Goal: Find specific page/section: Find specific page/section

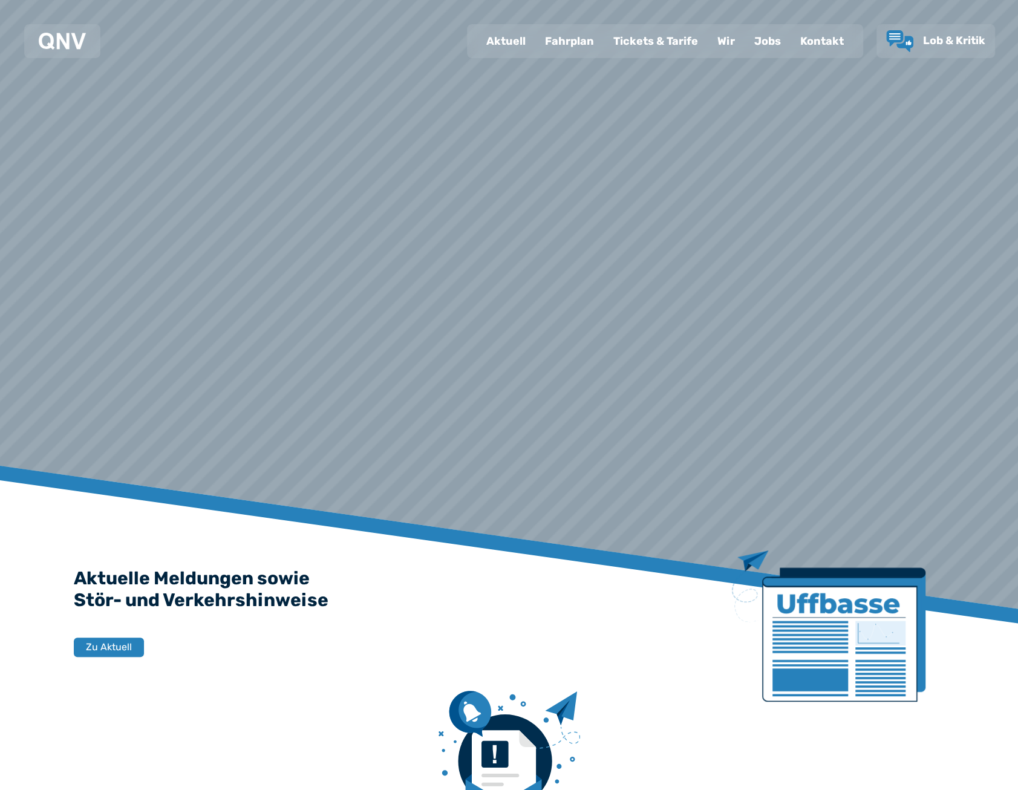
click at [498, 46] on div "Aktuell" at bounding box center [506, 40] width 59 height 31
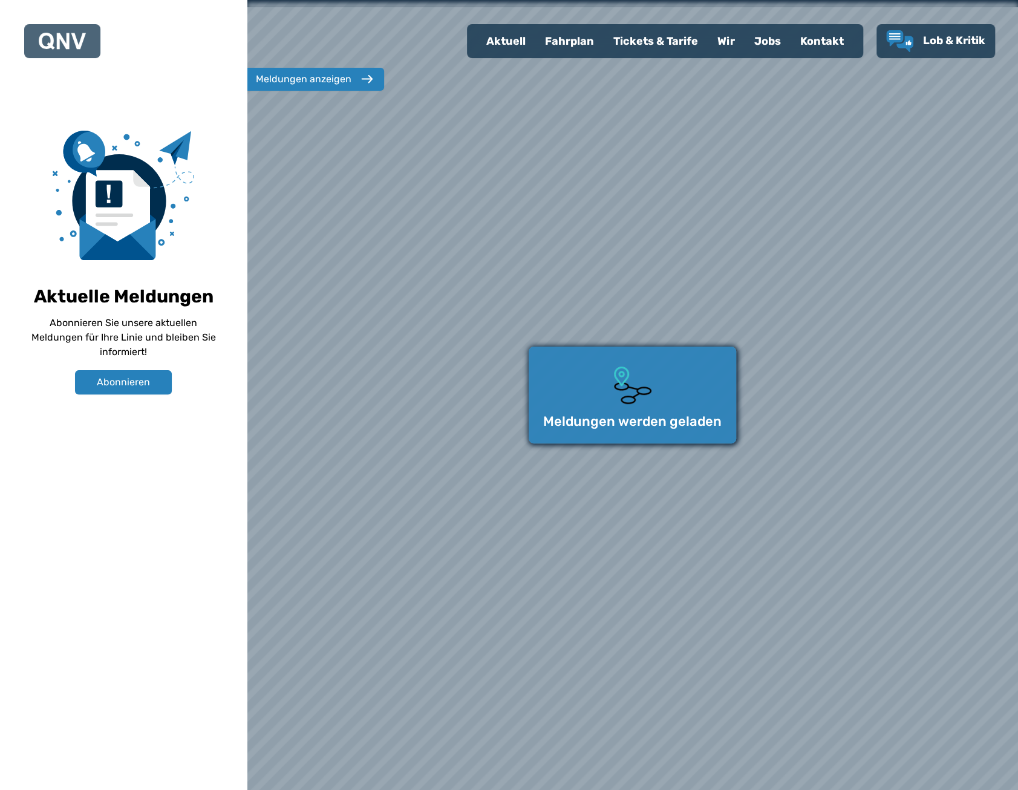
click at [569, 44] on div "Fahrplan" at bounding box center [569, 40] width 68 height 31
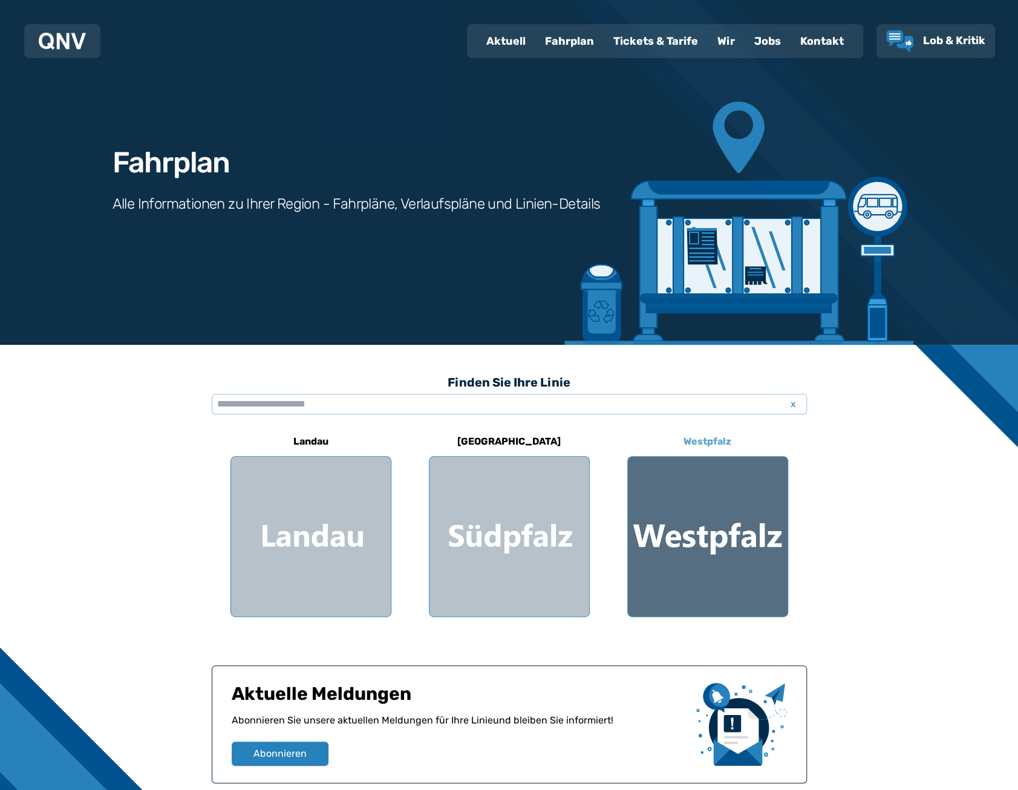
click at [722, 513] on div at bounding box center [708, 537] width 160 height 160
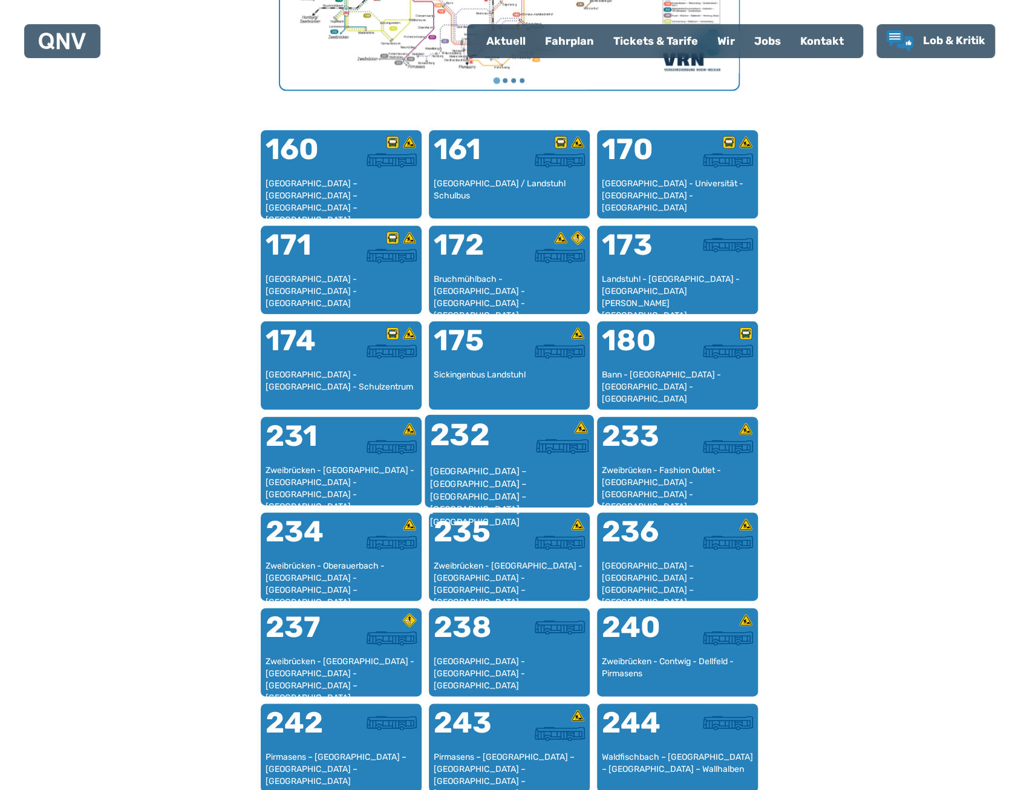
scroll to position [695, 0]
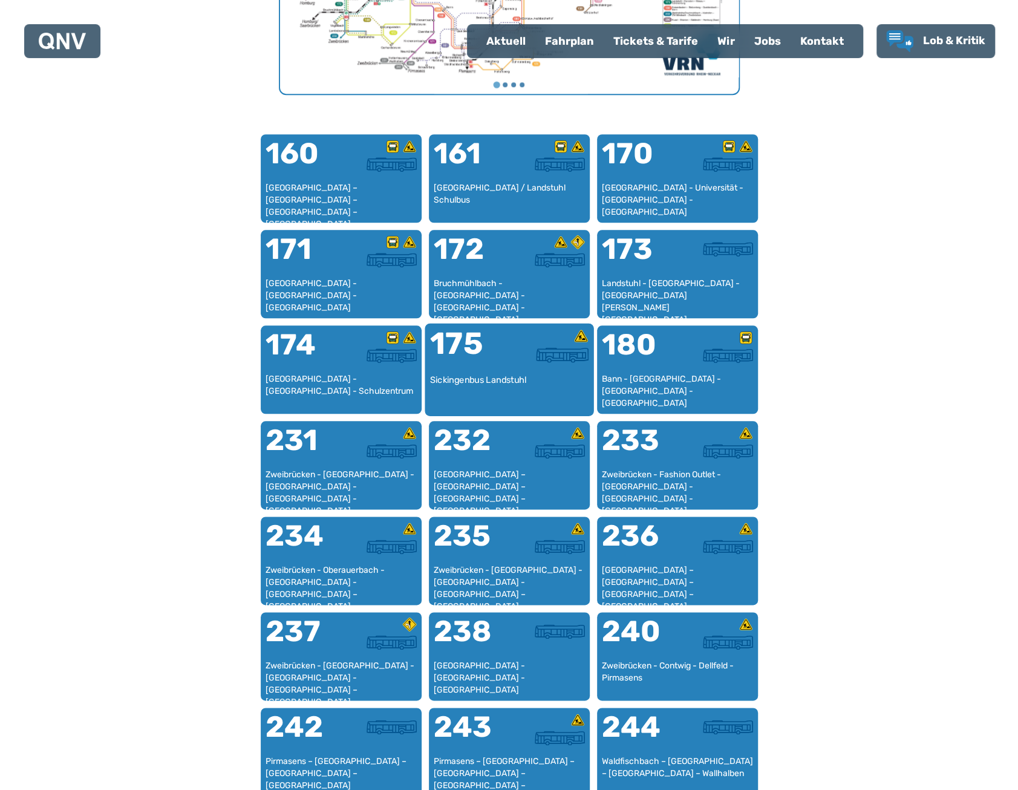
click at [561, 353] on img at bounding box center [562, 354] width 53 height 15
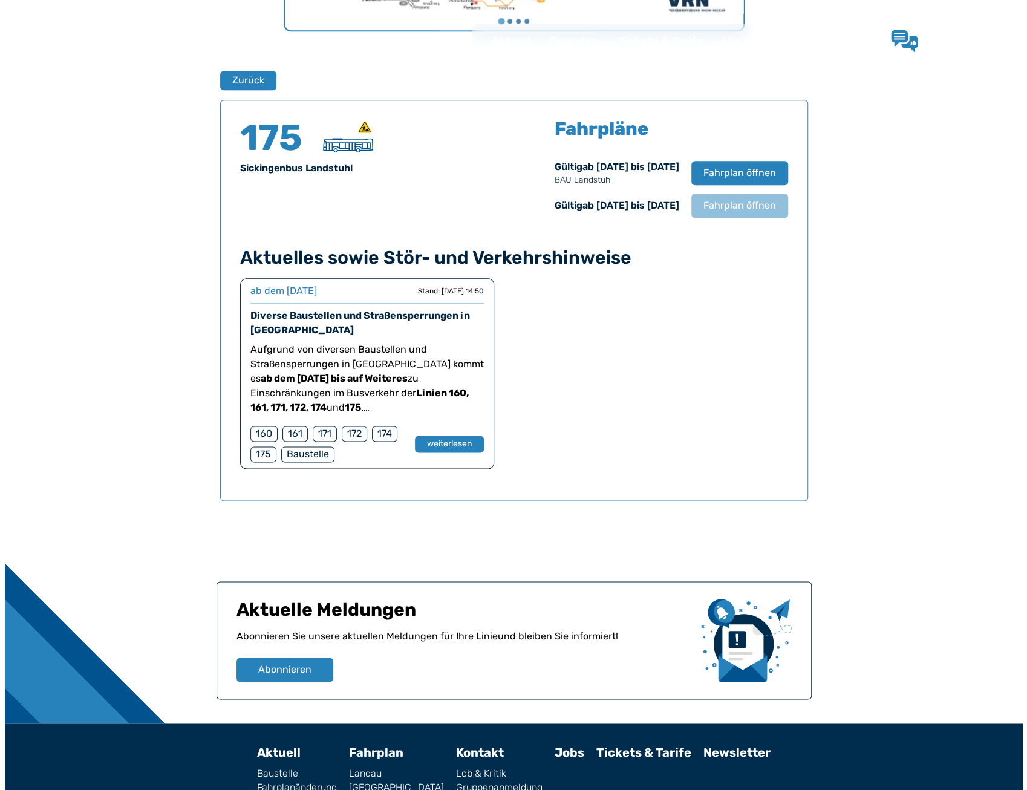
scroll to position [797, 0]
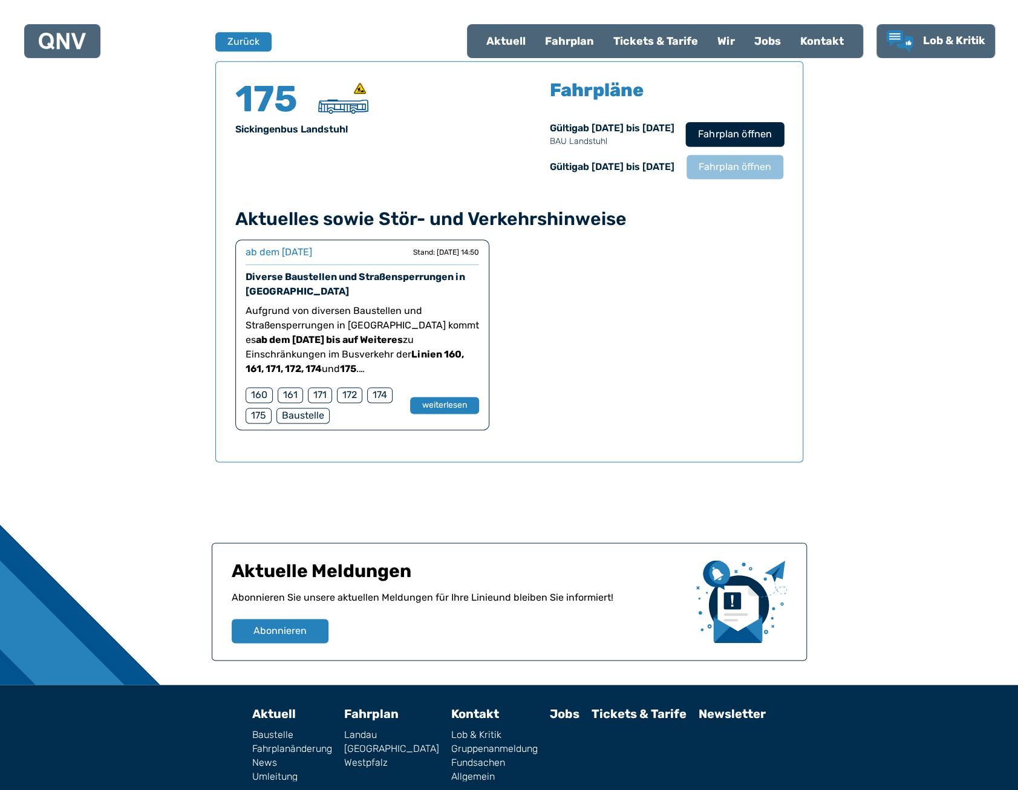
click at [748, 135] on span "Fahrplan öffnen" at bounding box center [734, 134] width 74 height 15
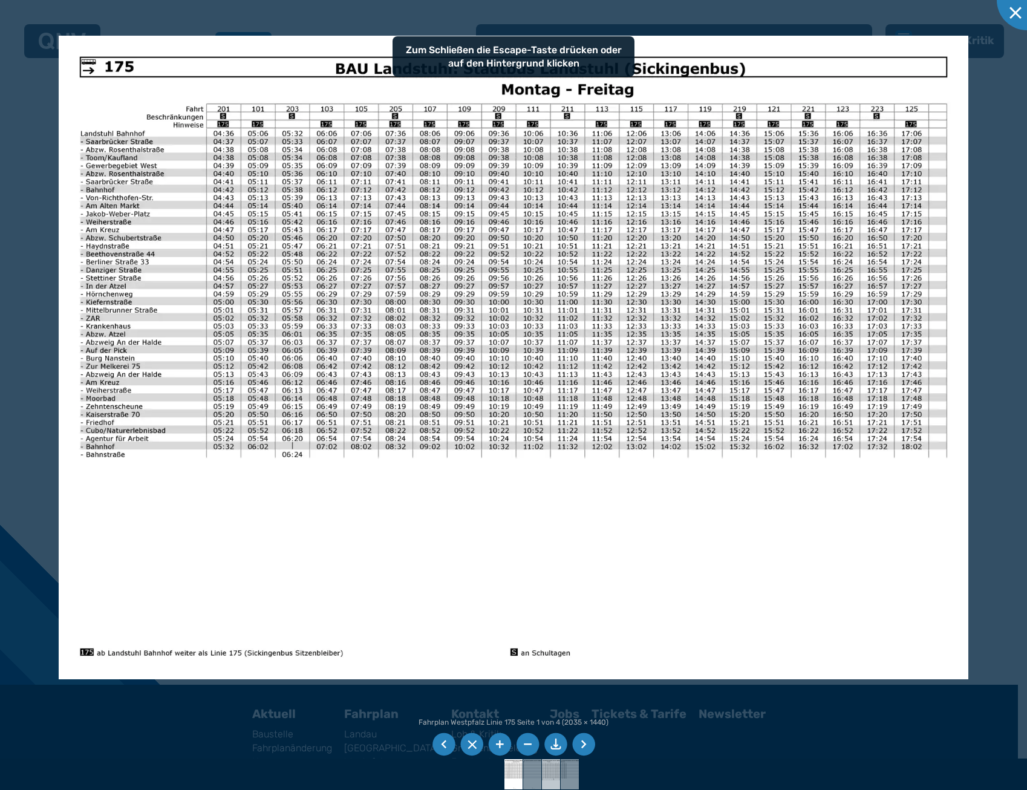
click at [552, 768] on img at bounding box center [551, 774] width 43 height 30
